Goal: Task Accomplishment & Management: Manage account settings

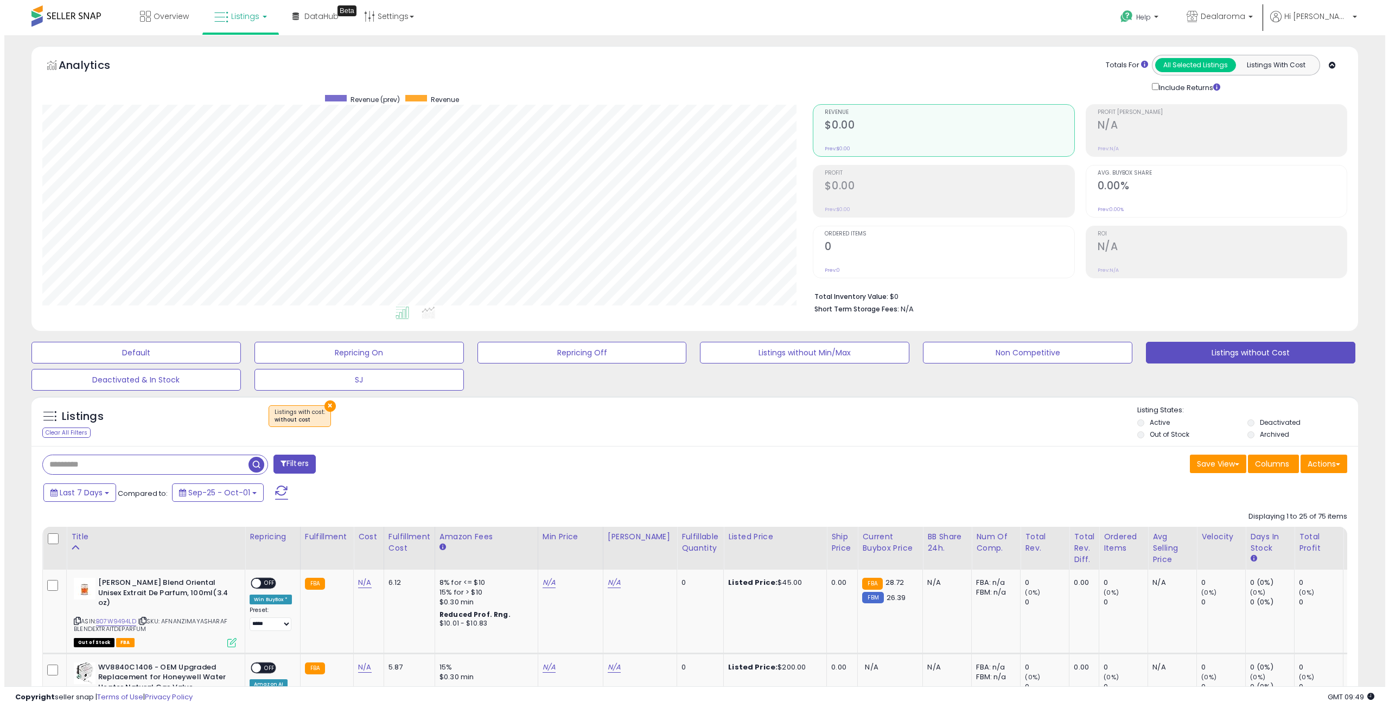
scroll to position [223, 771]
click at [323, 403] on button "×" at bounding box center [325, 406] width 11 height 11
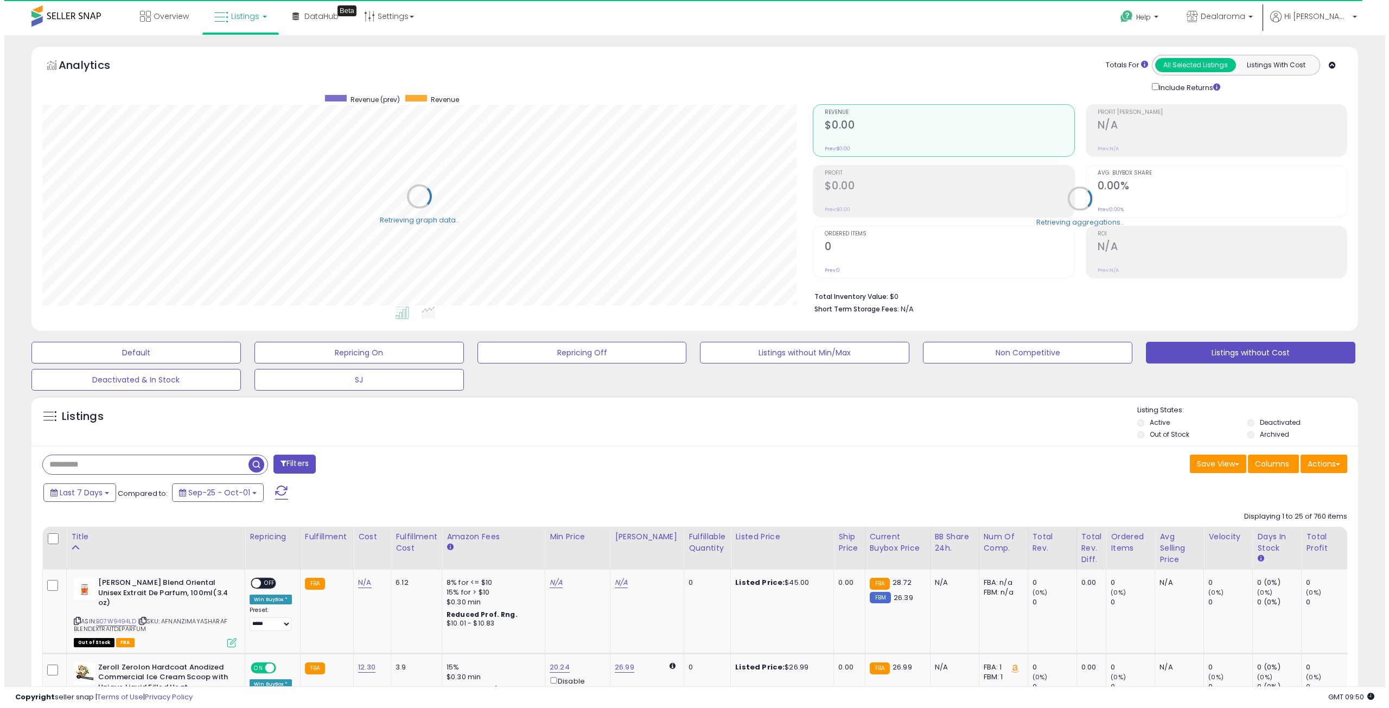
scroll to position [542508, 541960]
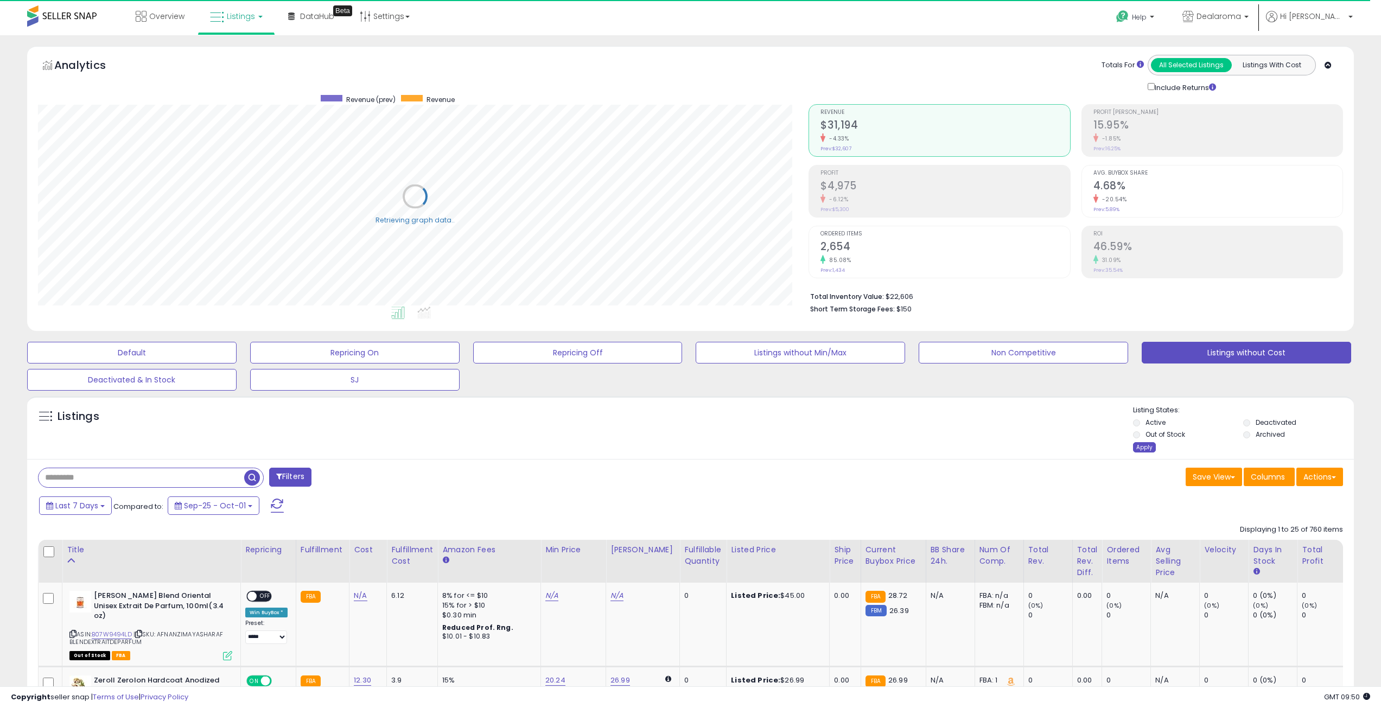
click at [1138, 445] on div "Apply" at bounding box center [1144, 447] width 23 height 10
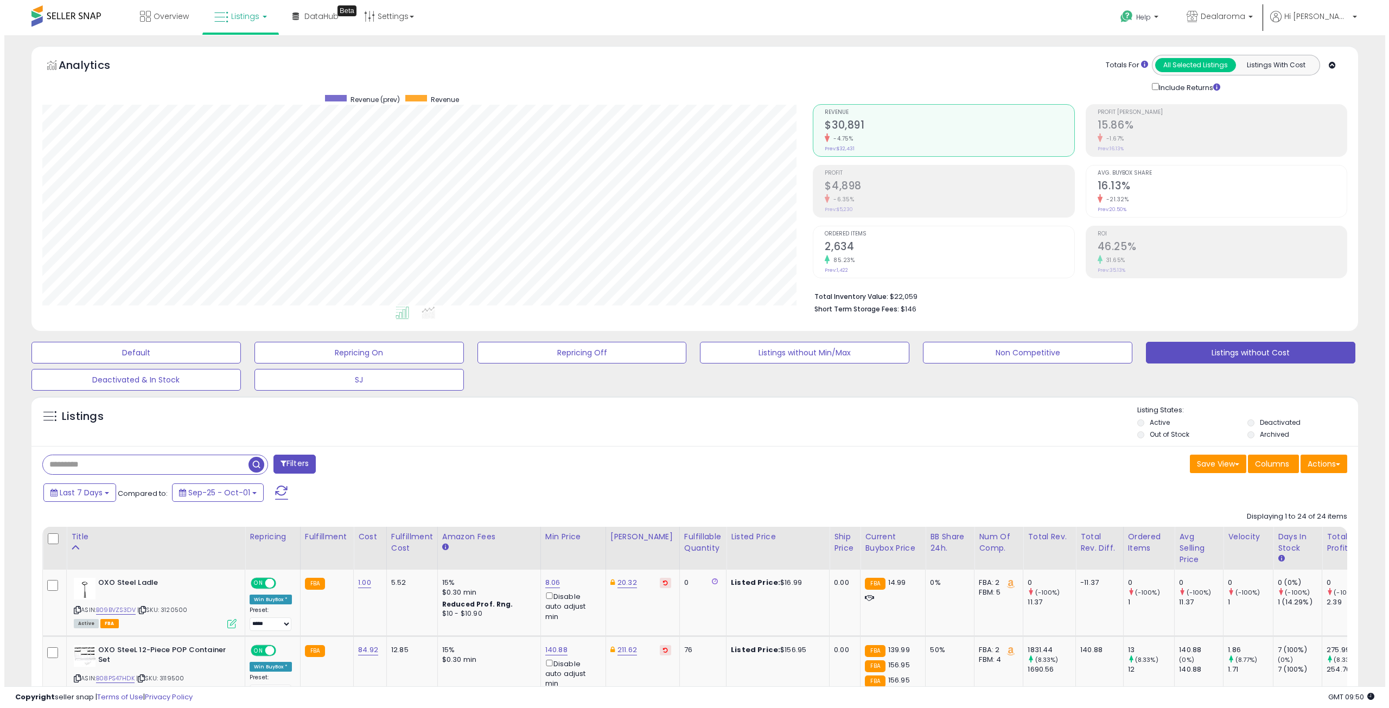
scroll to position [223, 771]
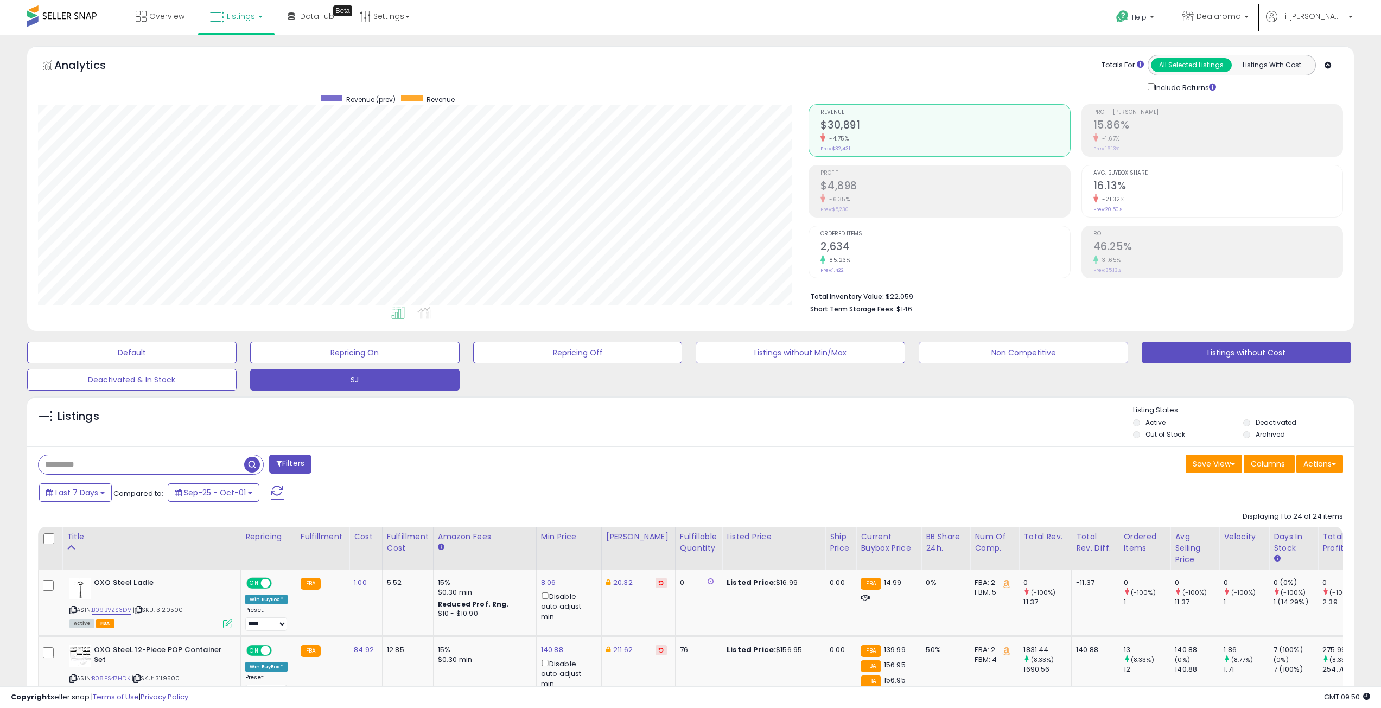
click at [284, 377] on button "SJ" at bounding box center [354, 380] width 209 height 22
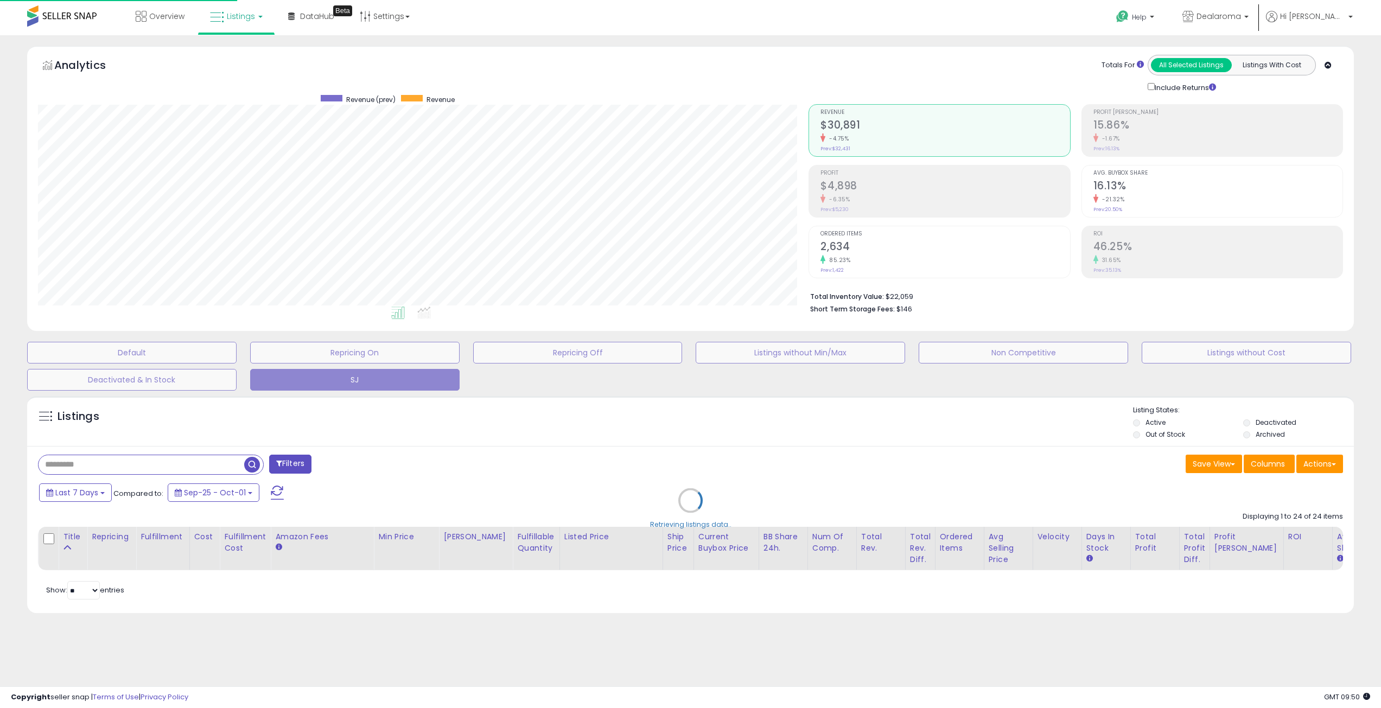
scroll to position [223, 776]
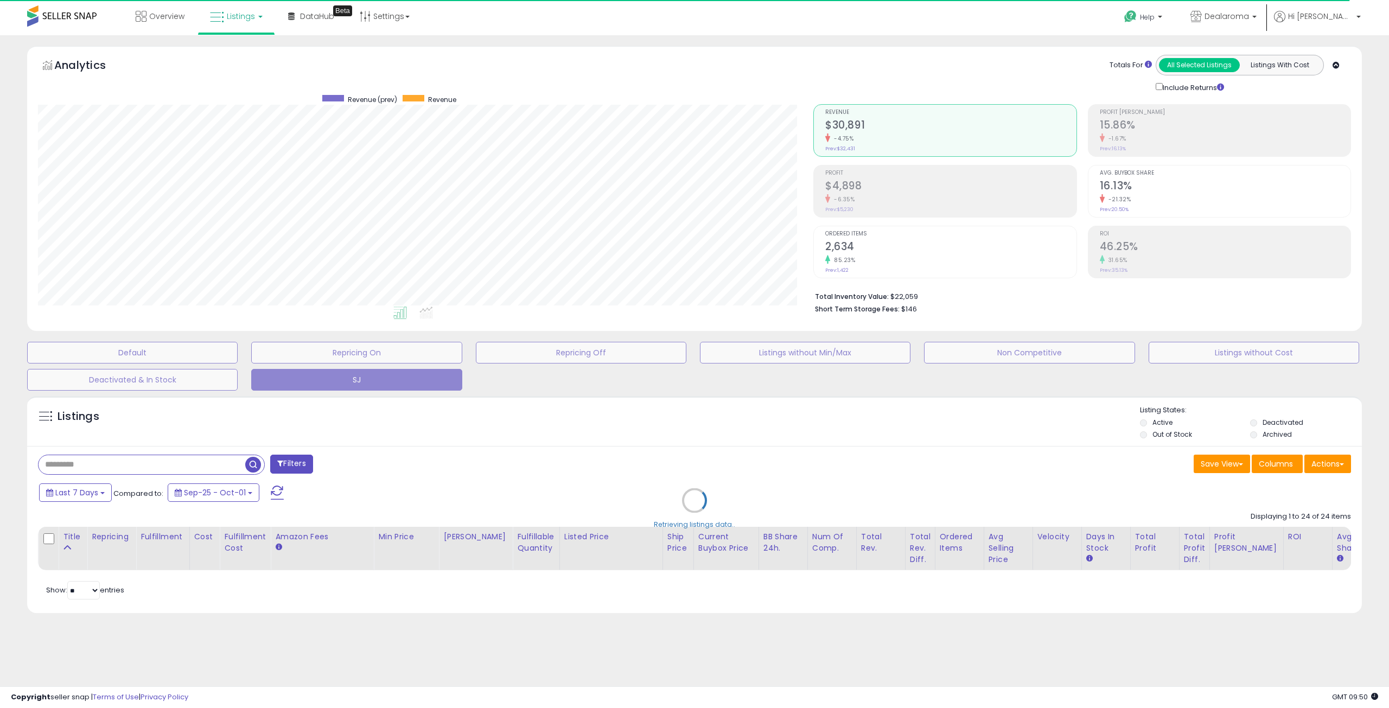
select select "**"
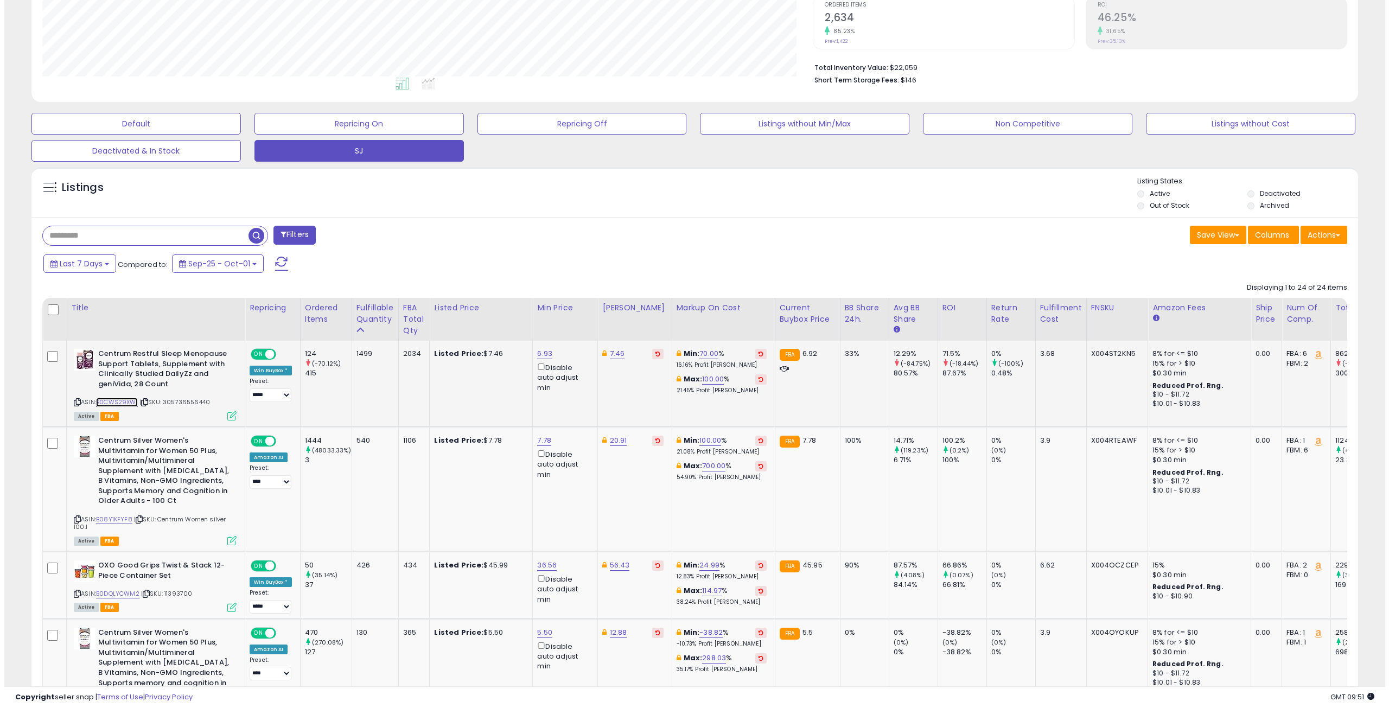
scroll to position [0, 0]
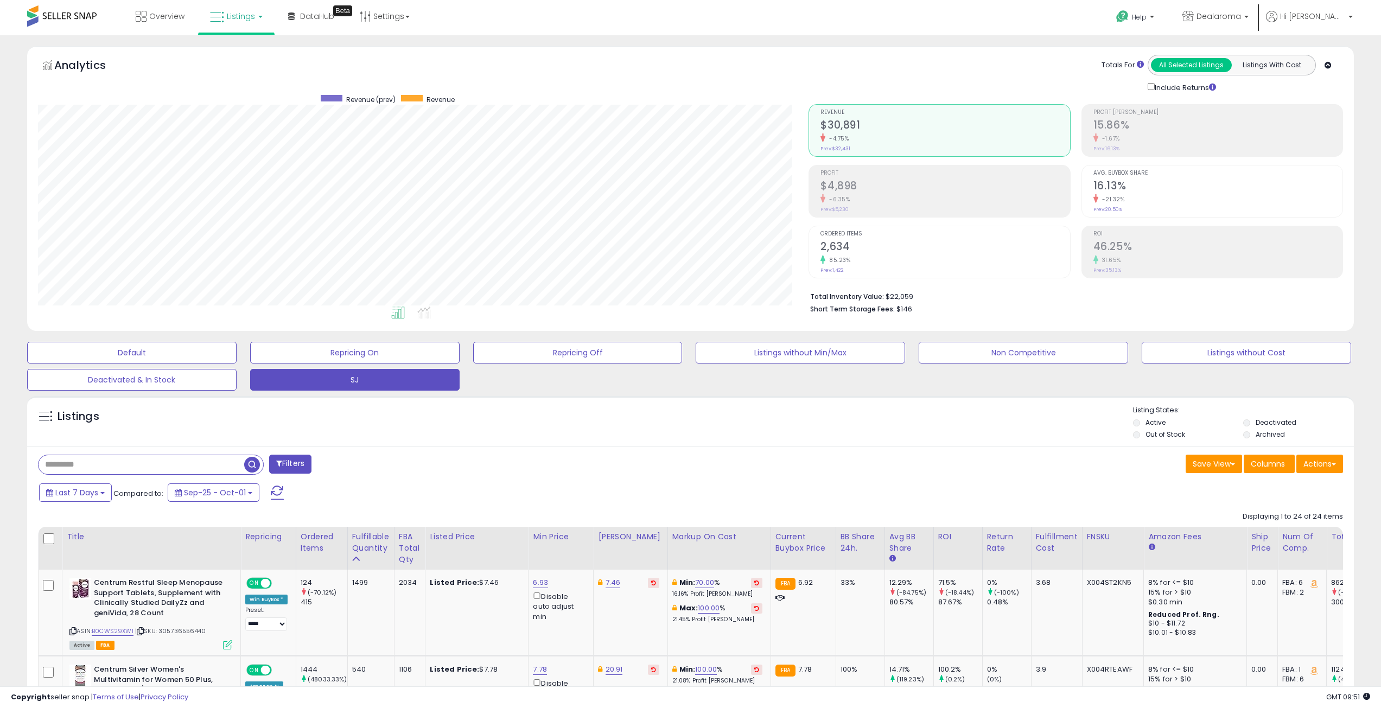
click at [900, 204] on div "-6.35%" at bounding box center [945, 199] width 249 height 10
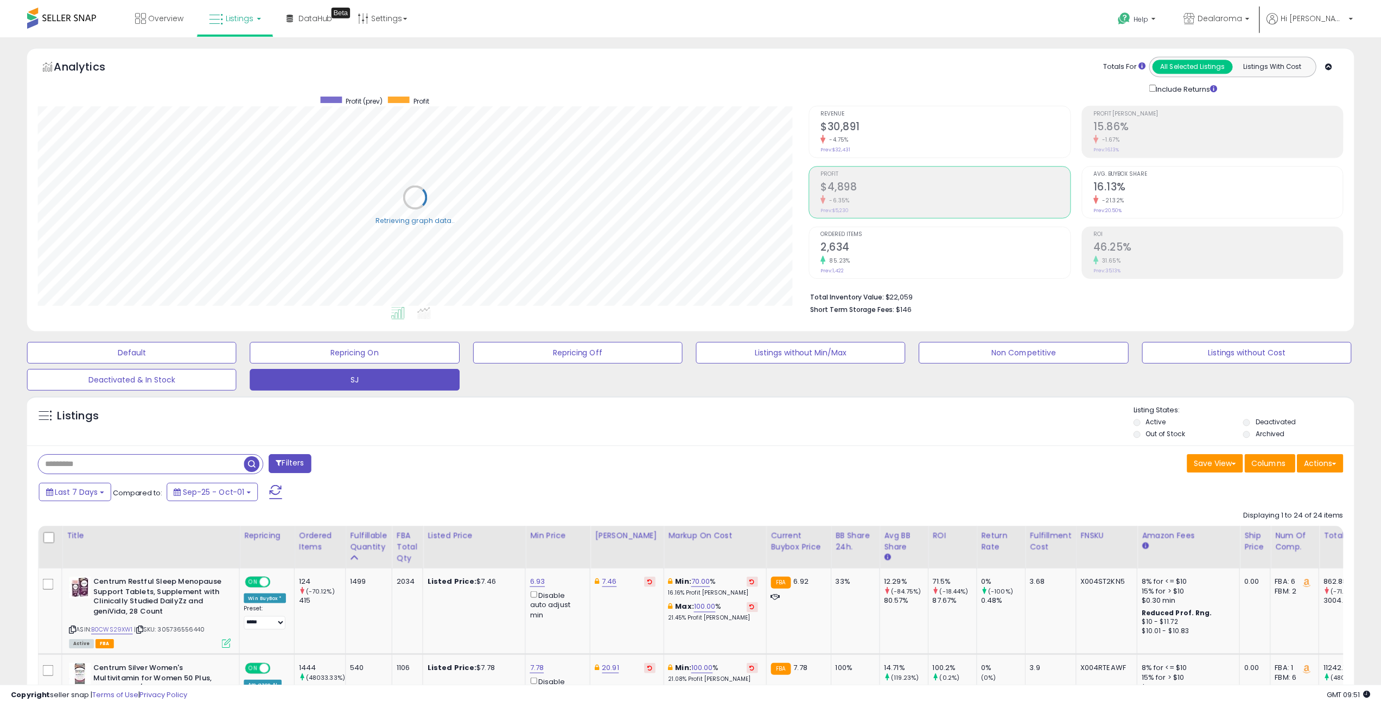
scroll to position [542508, 541960]
click at [1241, 20] on span "Dealaroma" at bounding box center [1219, 16] width 45 height 11
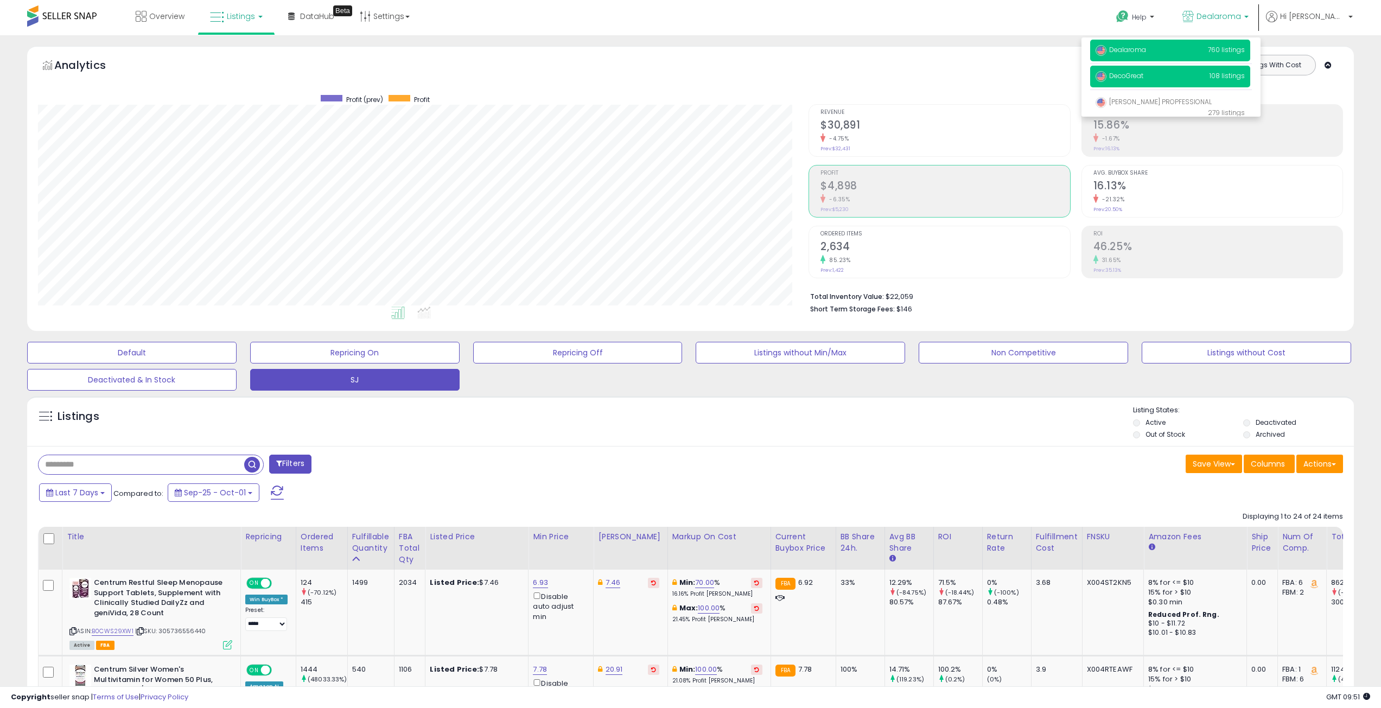
click at [1144, 77] on span "DecoGreat" at bounding box center [1120, 75] width 48 height 9
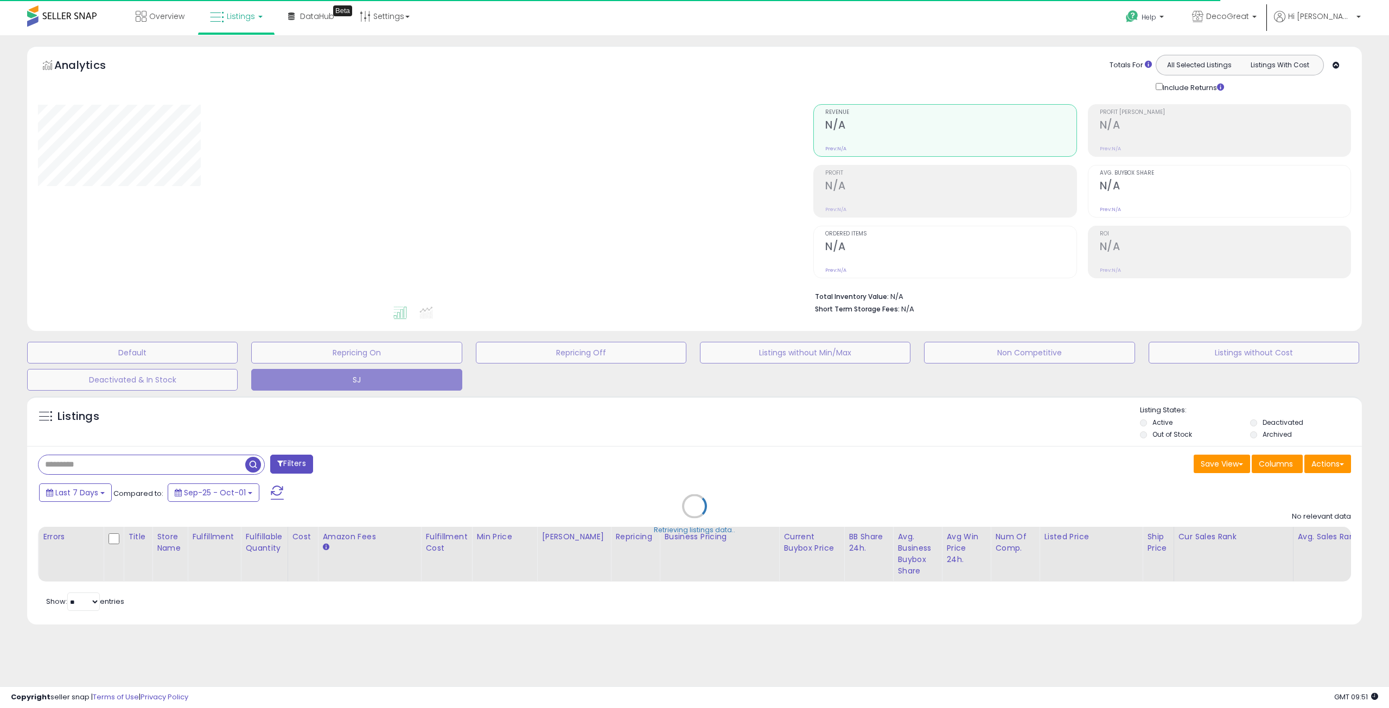
select select "**"
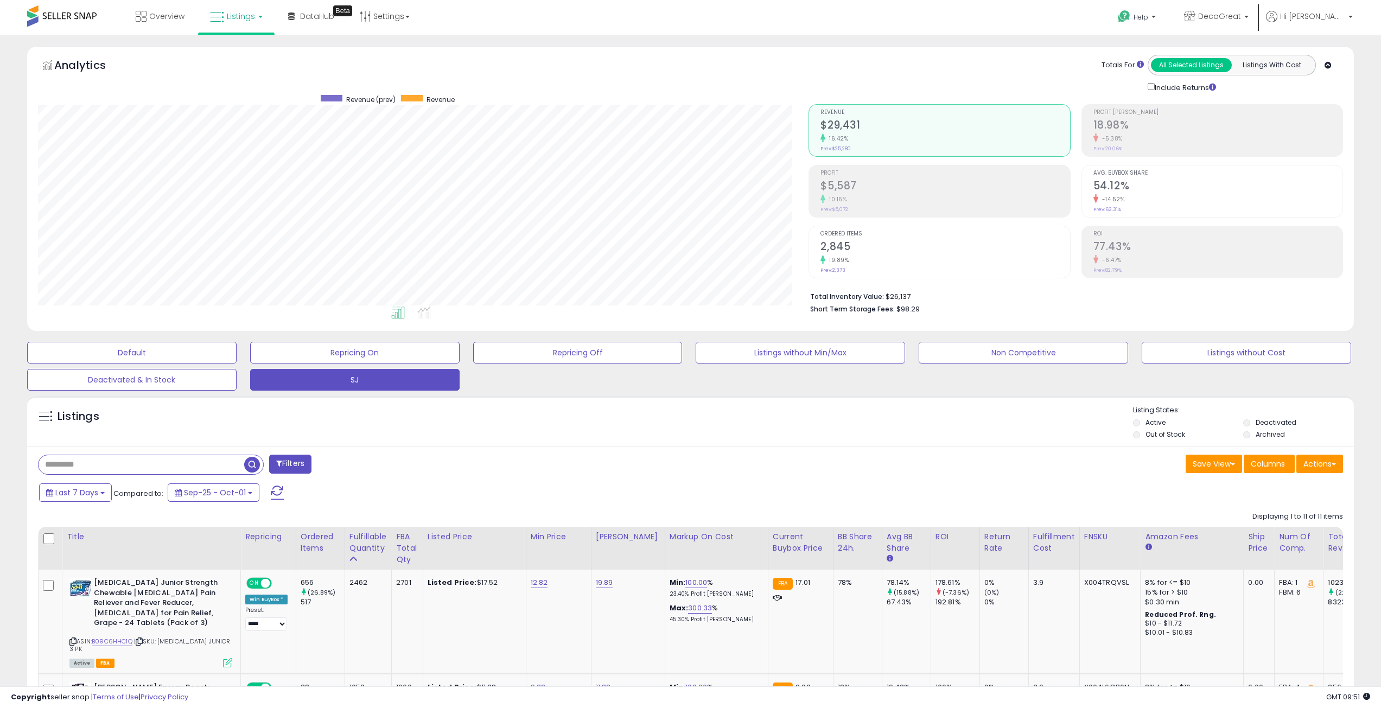
scroll to position [223, 771]
click at [550, 426] on div "Listings" at bounding box center [690, 423] width 1327 height 37
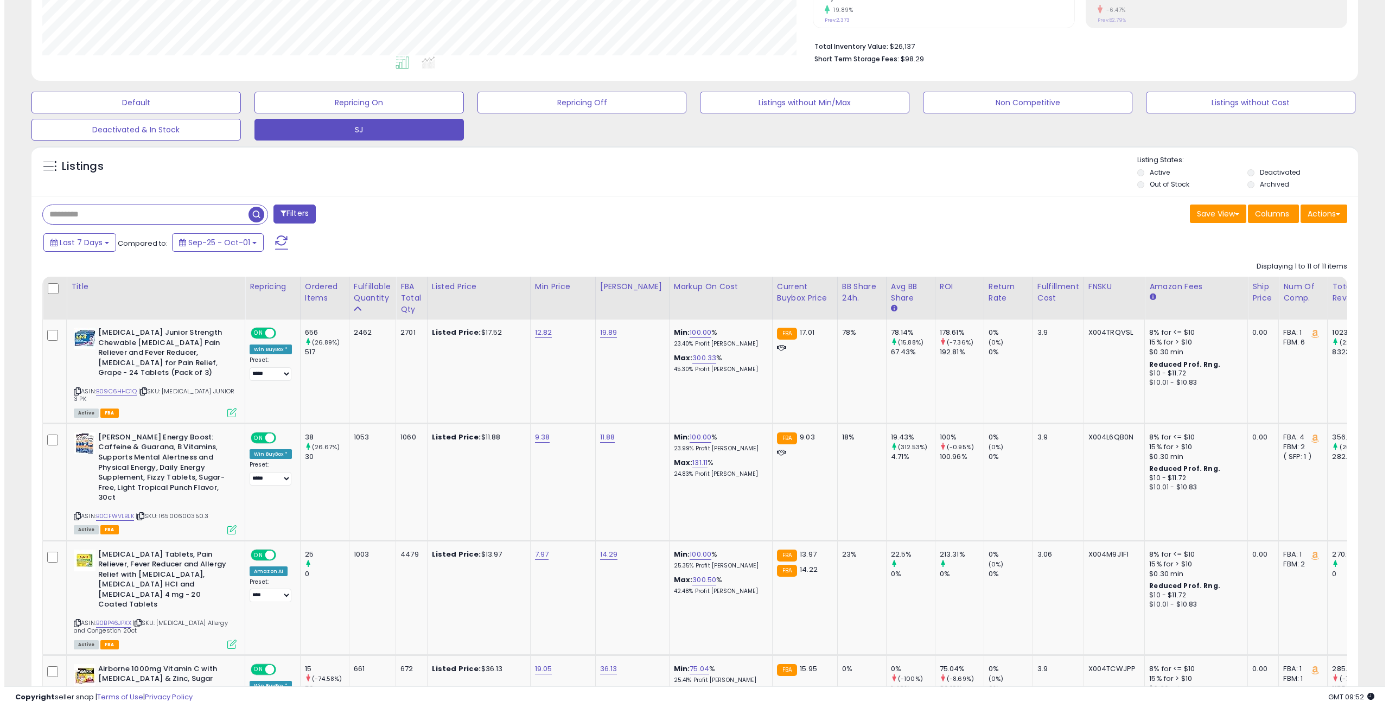
scroll to position [0, 0]
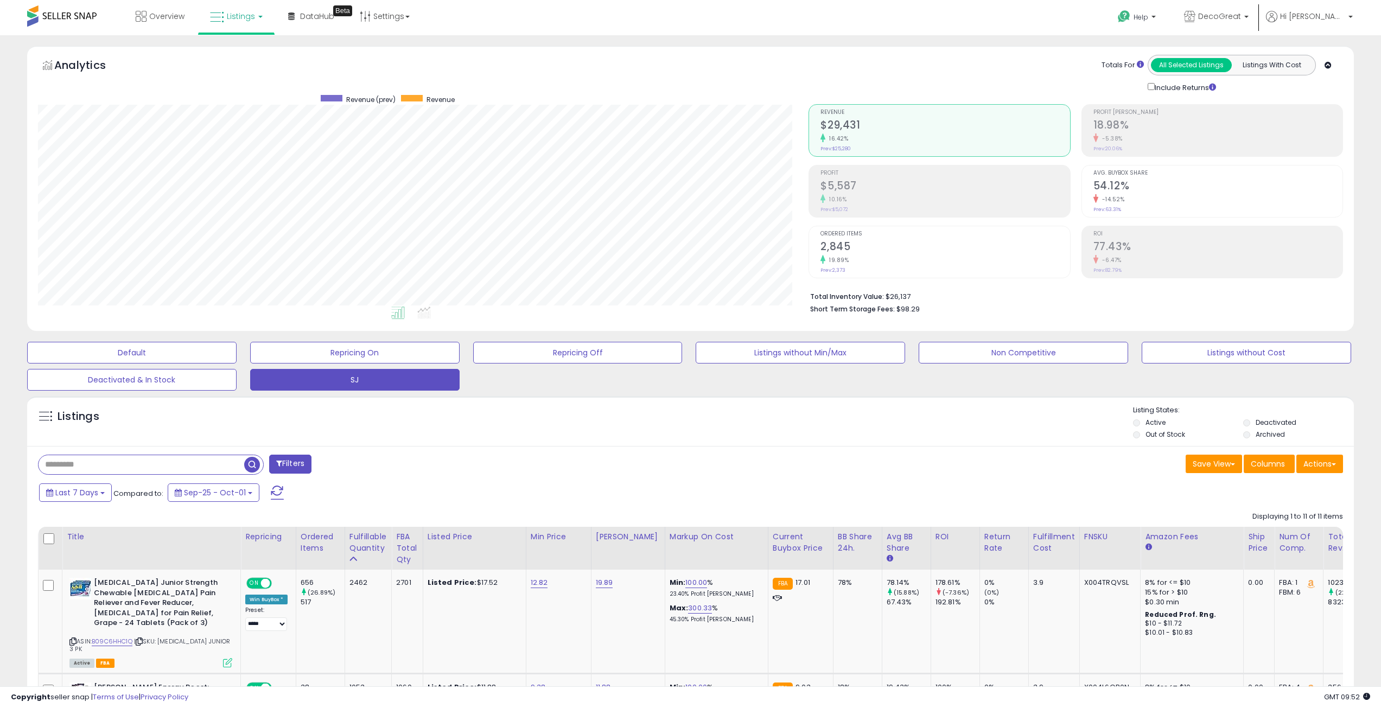
click at [877, 199] on div "10.16%" at bounding box center [945, 199] width 249 height 10
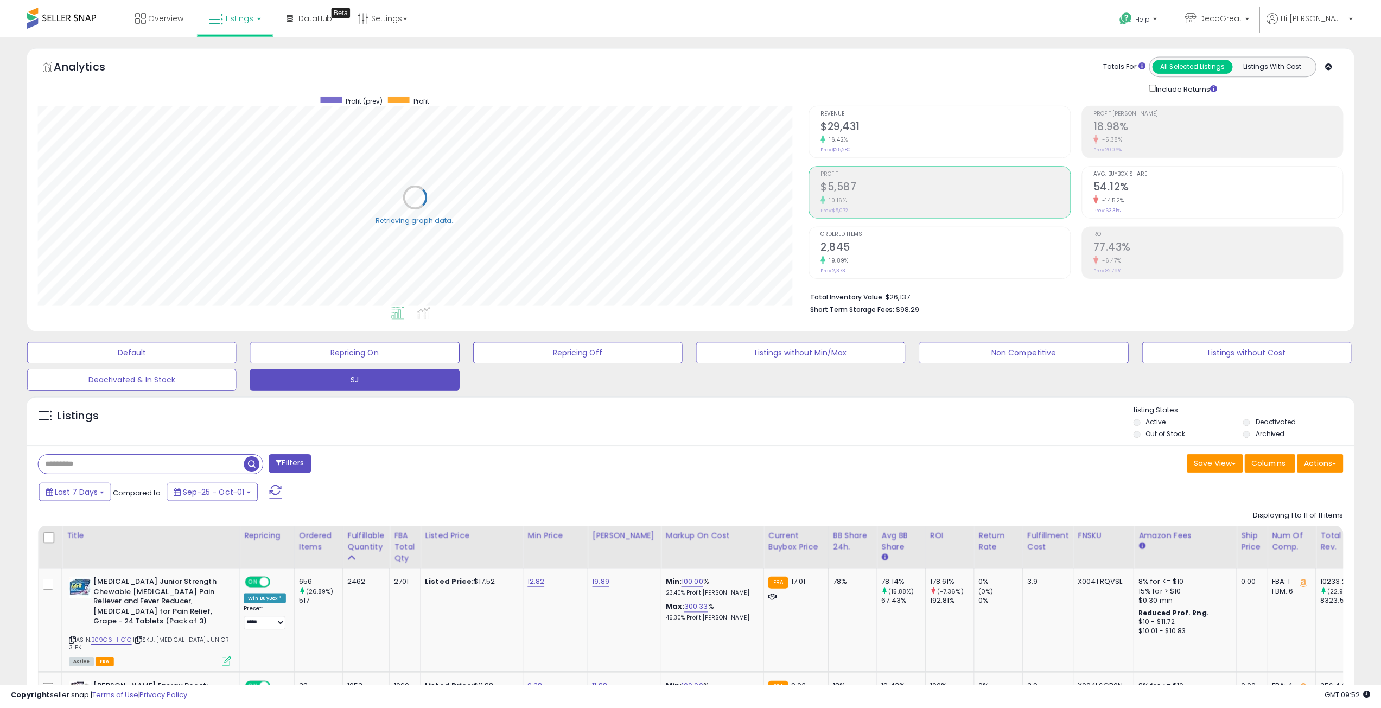
scroll to position [542508, 541960]
click at [1241, 13] on span "DecoGreat" at bounding box center [1219, 16] width 43 height 11
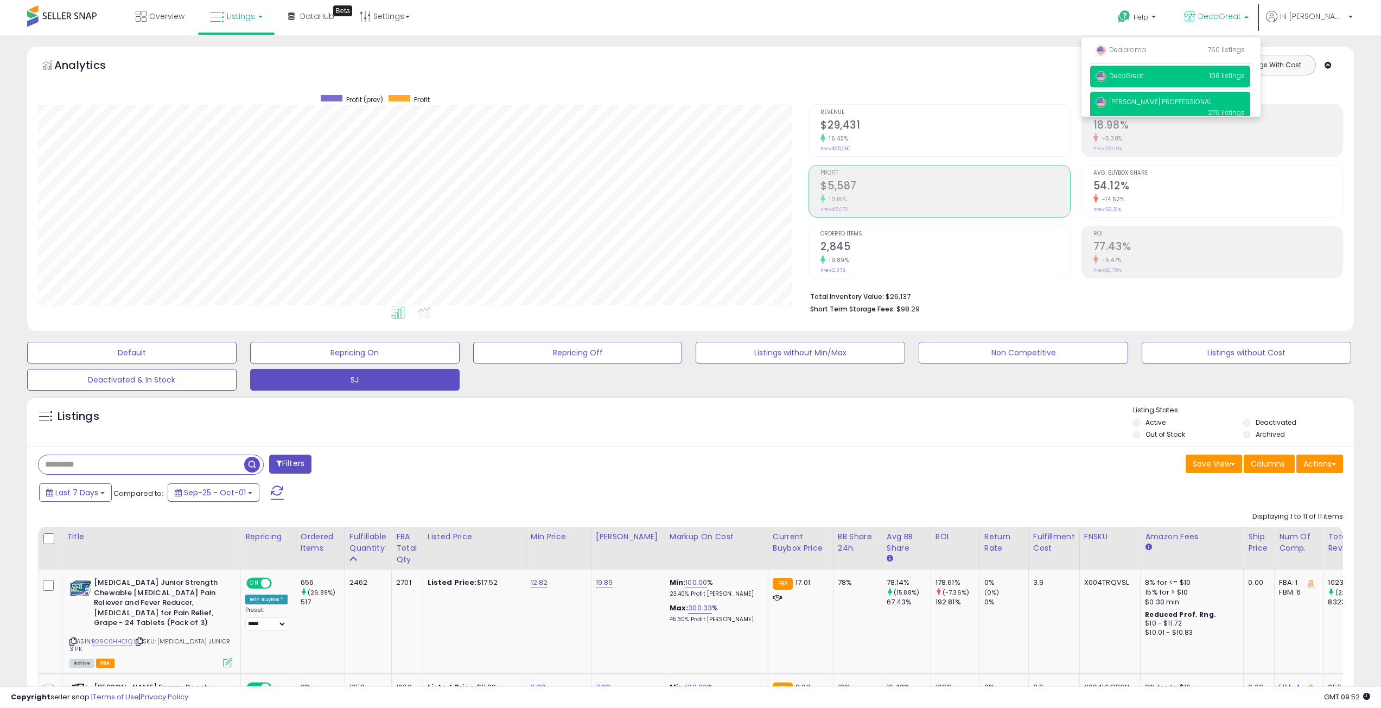
click at [1163, 100] on span "[PERSON_NAME] PROPFESSIONAL" at bounding box center [1154, 101] width 116 height 9
click at [1176, 99] on span "[PERSON_NAME] PROPFESSIONAL" at bounding box center [1154, 101] width 116 height 9
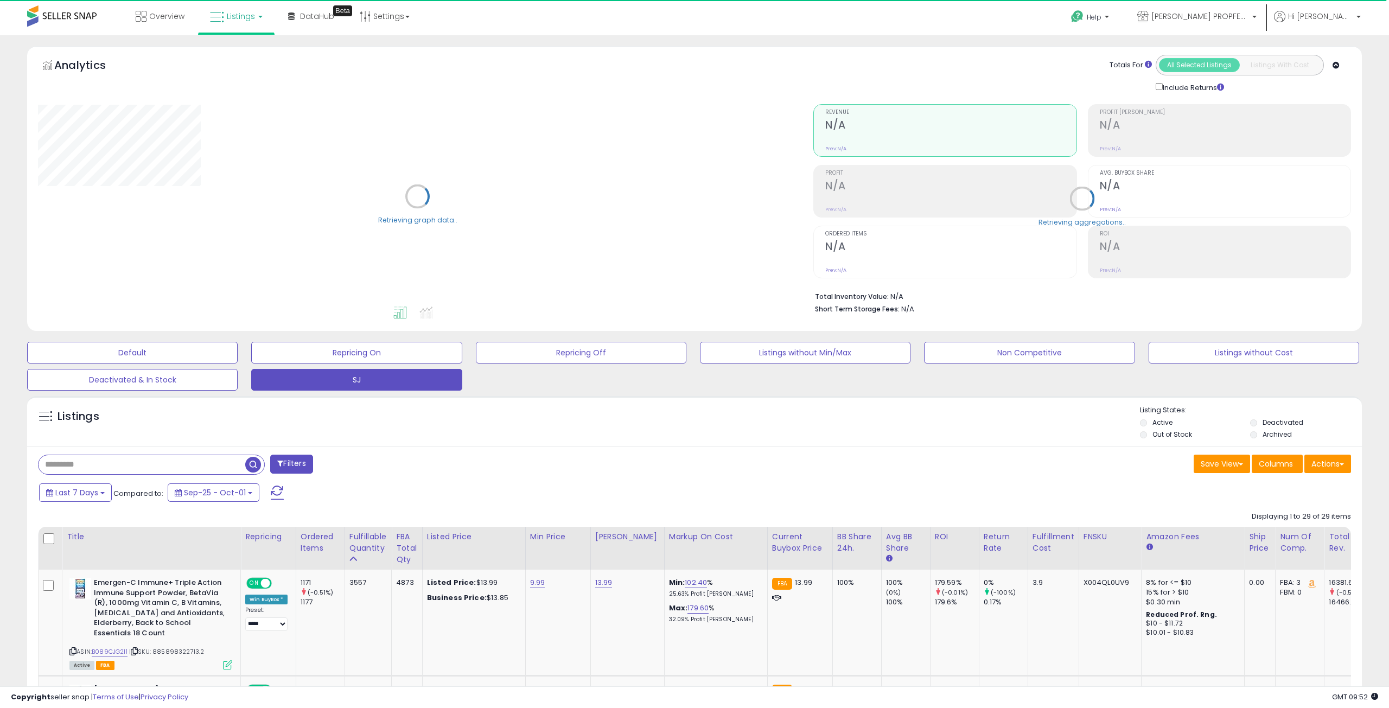
select select "**"
